Goal: Task Accomplishment & Management: Use online tool/utility

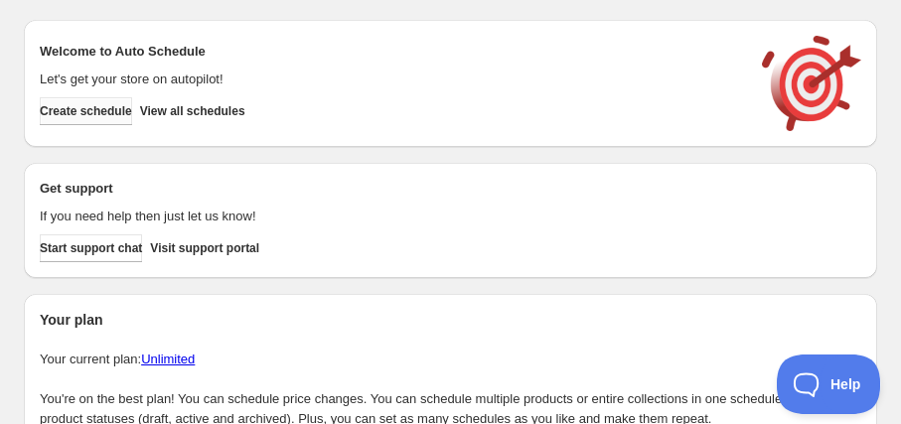
click at [132, 101] on button "Create schedule" at bounding box center [86, 111] width 92 height 28
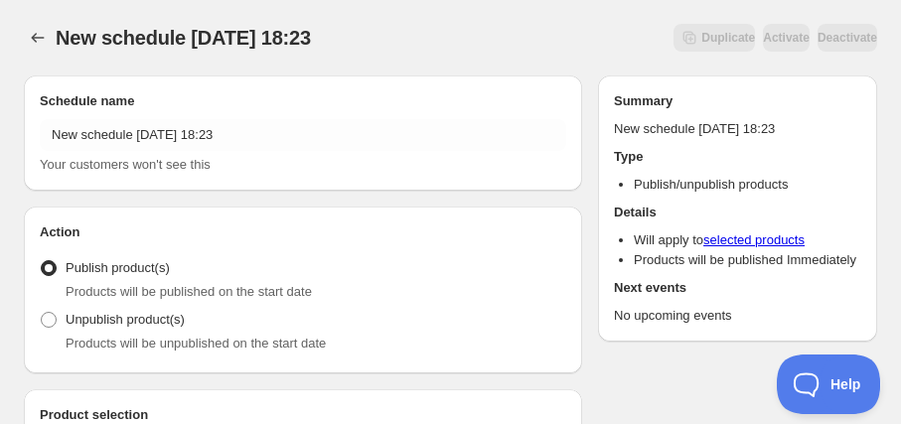
click at [180, 117] on div "Schedule name New schedule [DATE] 18:23 Your customers won't see this" at bounding box center [303, 132] width 526 height 83
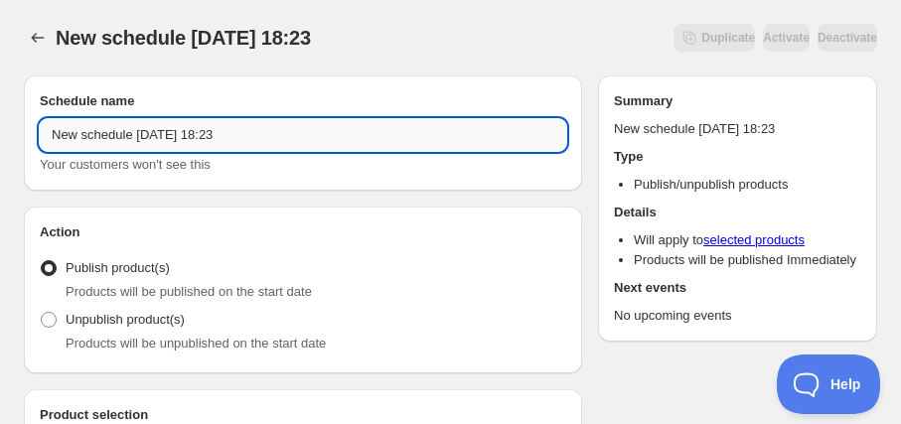
click at [181, 126] on input "New schedule [DATE] 18:23" at bounding box center [303, 135] width 526 height 32
click at [41, 38] on icon "Schedules" at bounding box center [38, 38] width 13 height 10
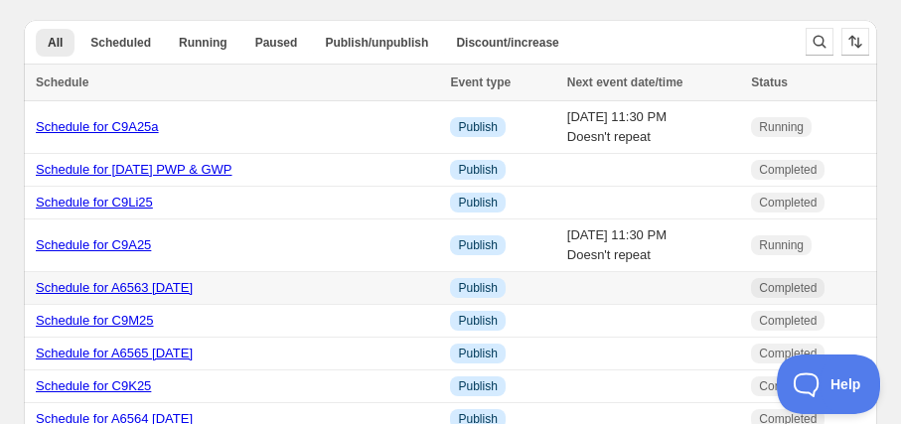
click at [193, 284] on link "Schedule for A6563 16 Sept 2025" at bounding box center [114, 287] width 157 height 15
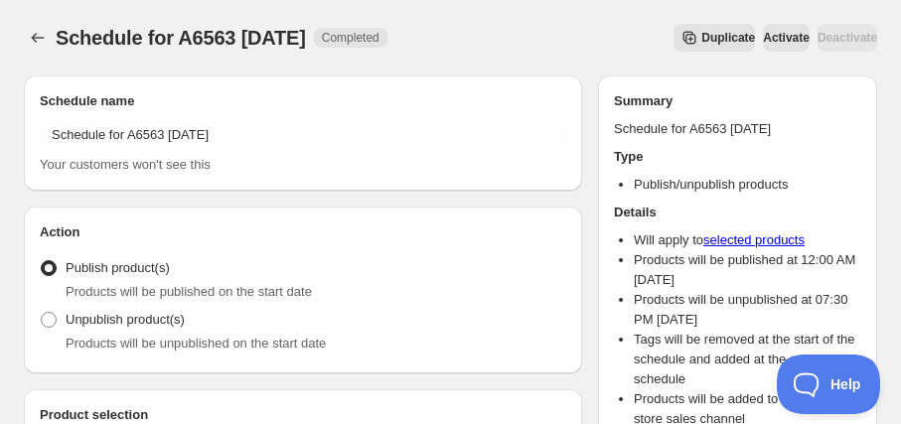
click at [701, 41] on span "Duplicate" at bounding box center [728, 38] width 54 height 16
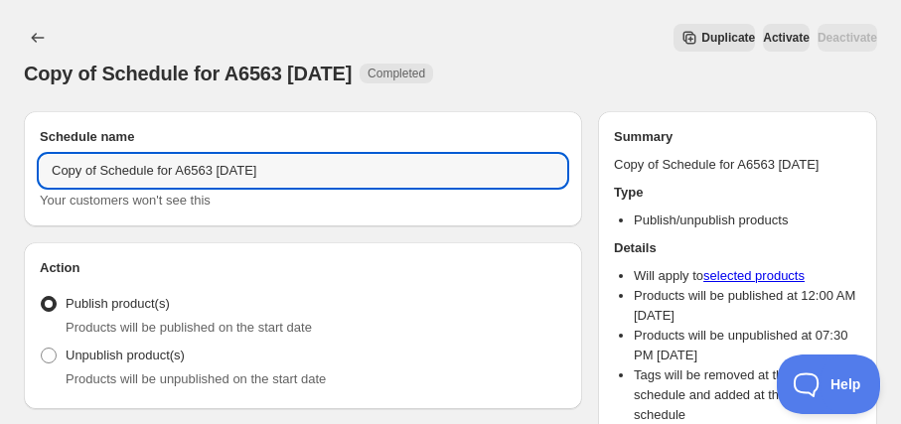
drag, startPoint x: 105, startPoint y: 168, endPoint x: -59, endPoint y: 155, distance: 164.4
click at [0, 155] on html "Copy of Schedule for A6563 16 Sept 2025. This page is ready Copy of Schedule fo…" at bounding box center [450, 212] width 901 height 424
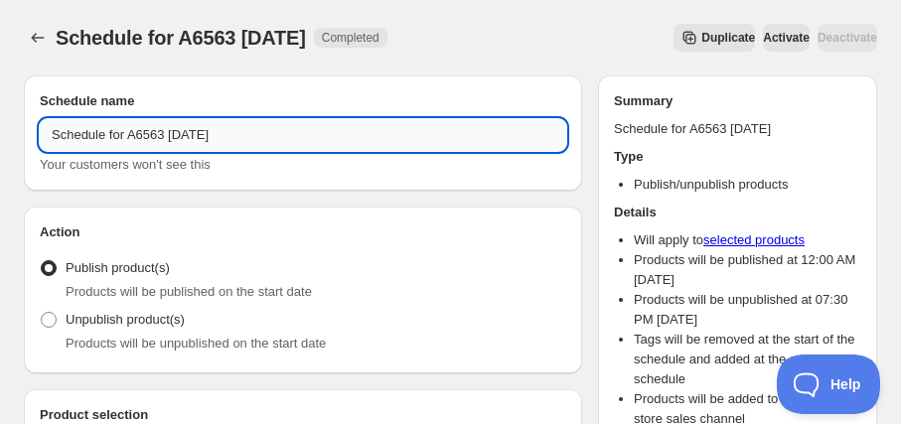
click at [189, 130] on input "Schedule for A6563 16 Sept 2025" at bounding box center [303, 135] width 526 height 32
type input "Schedule for A6563 25-27 Sept 2025"
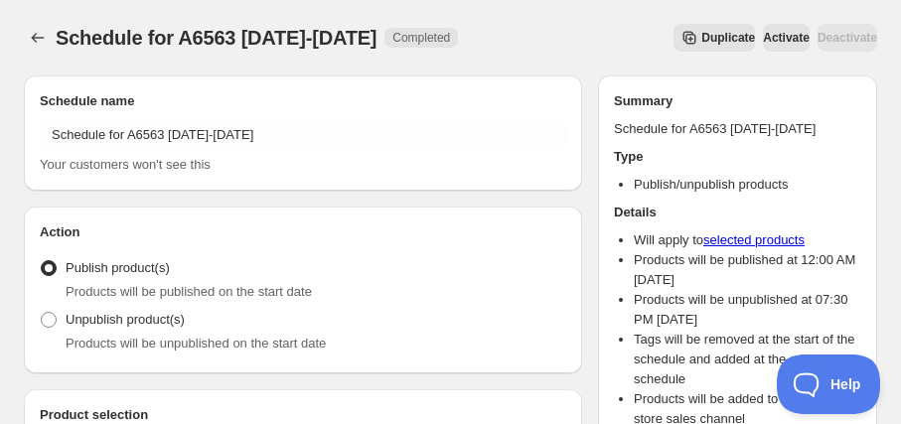
click at [306, 88] on div "Schedule name Schedule for A6563 25-27 Sept 2025 Your customers won't see this" at bounding box center [303, 132] width 558 height 115
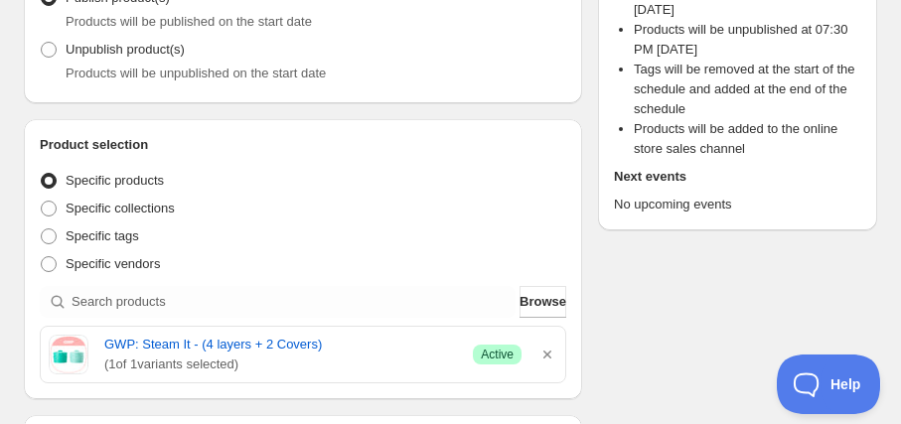
scroll to position [632, 0]
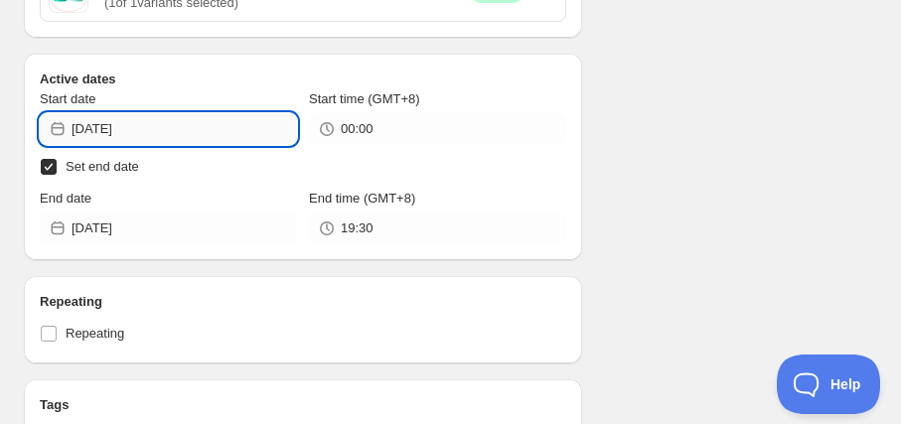
click at [144, 130] on input "2025-09-16" at bounding box center [184, 129] width 225 height 32
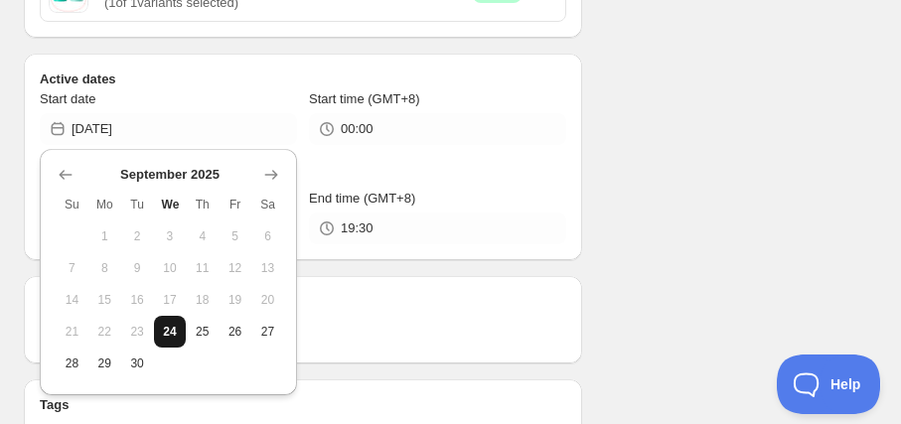
click at [173, 322] on button "24" at bounding box center [170, 332] width 33 height 32
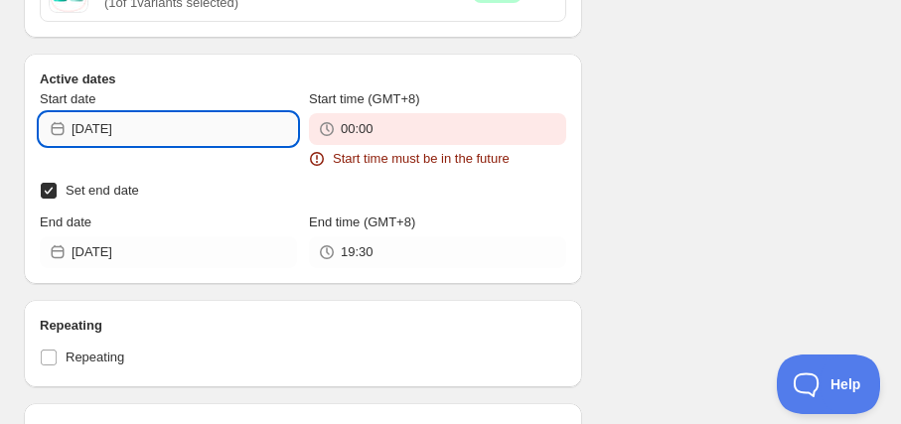
click at [197, 138] on input "2025-09-24" at bounding box center [184, 129] width 225 height 32
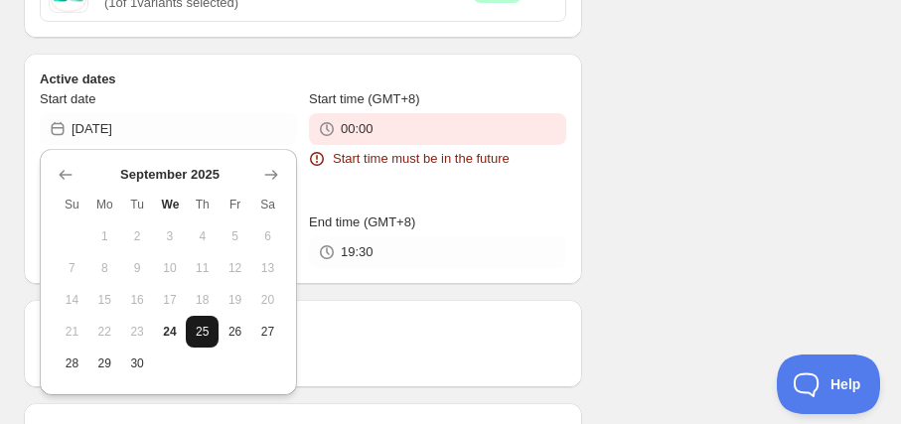
click at [193, 323] on button "25" at bounding box center [202, 332] width 33 height 32
type input "2025-09-25"
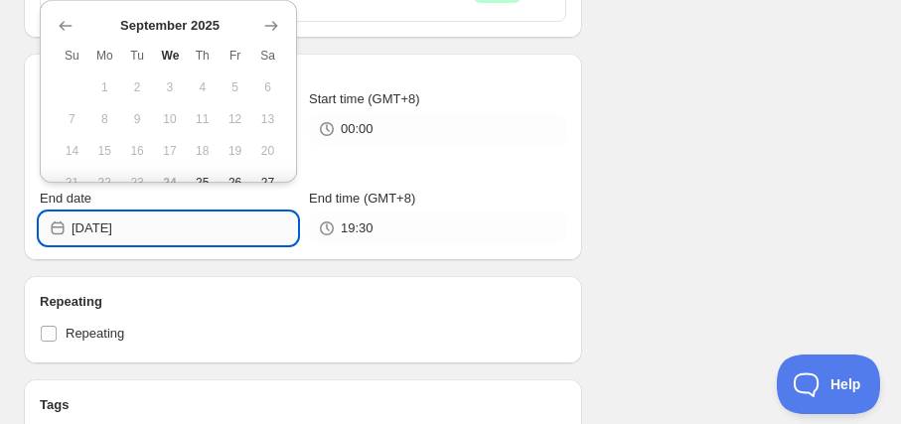
click at [189, 229] on input "2025-09-24" at bounding box center [184, 229] width 225 height 32
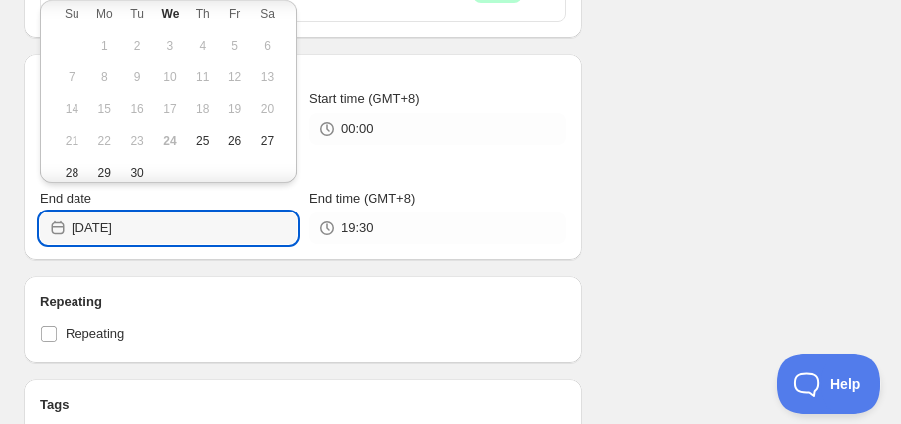
scroll to position [64, 0]
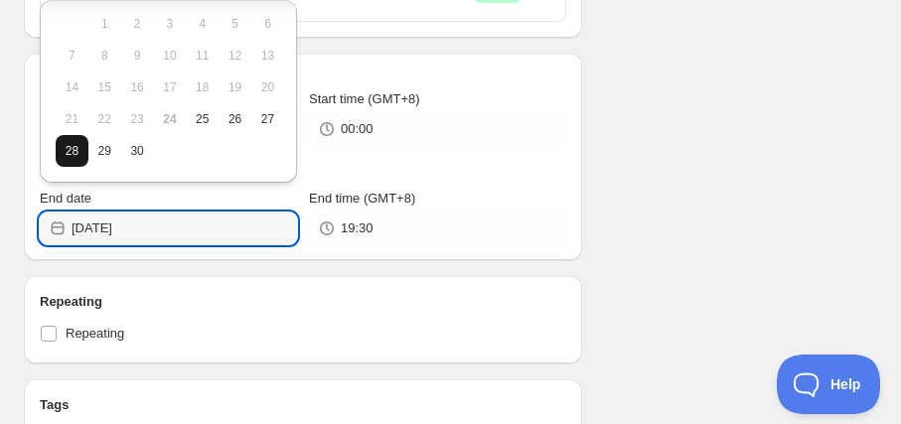
click at [75, 151] on span "28" at bounding box center [72, 151] width 17 height 16
type input "2025-09-28"
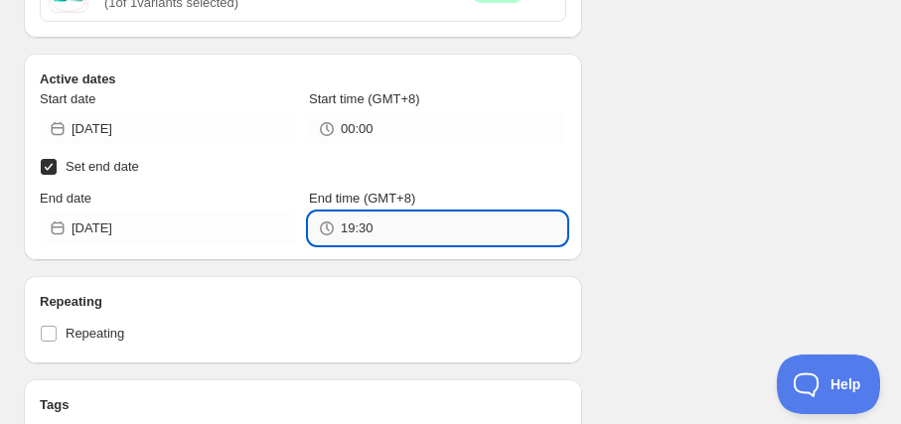
click at [355, 222] on input "19:30" at bounding box center [453, 229] width 225 height 32
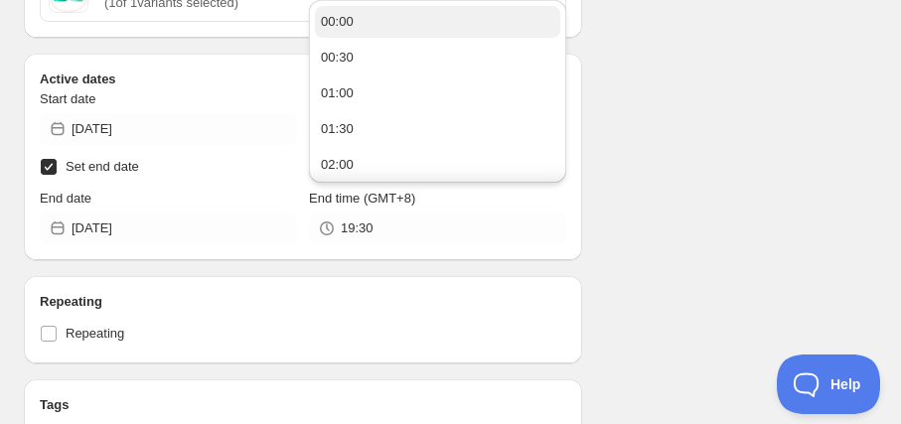
click at [347, 30] on div "00:00" at bounding box center [337, 22] width 33 height 20
type input "00:00"
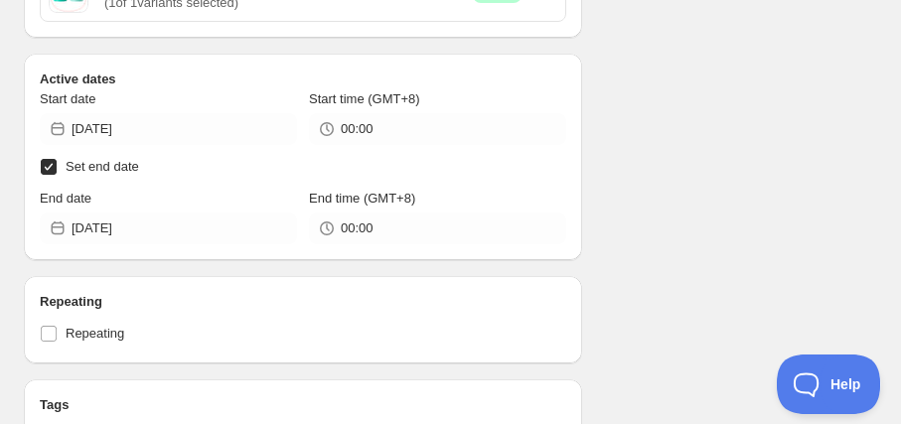
click at [637, 112] on div "Schedule name Schedule for A6563 25-27 Sept 2025 Your customers won't see this …" at bounding box center [442, 313] width 869 height 1770
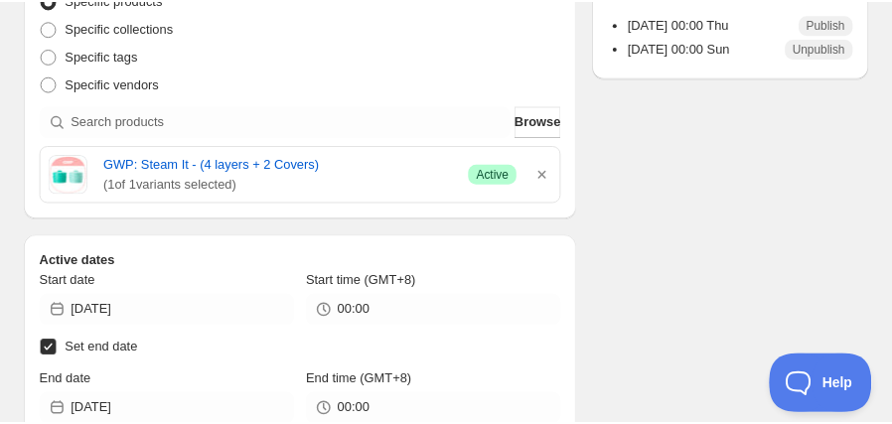
scroll to position [270, 0]
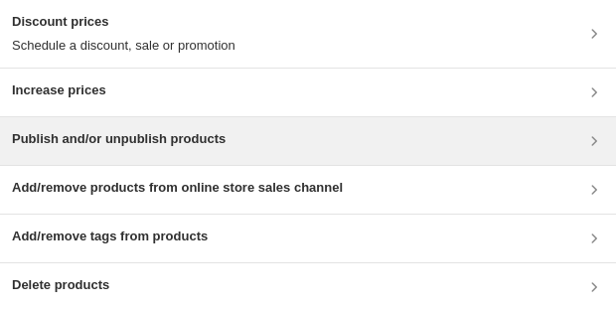
click at [147, 129] on h3 "Publish and/or unpublish products" at bounding box center [119, 139] width 214 height 20
